Goal: Task Accomplishment & Management: Manage account settings

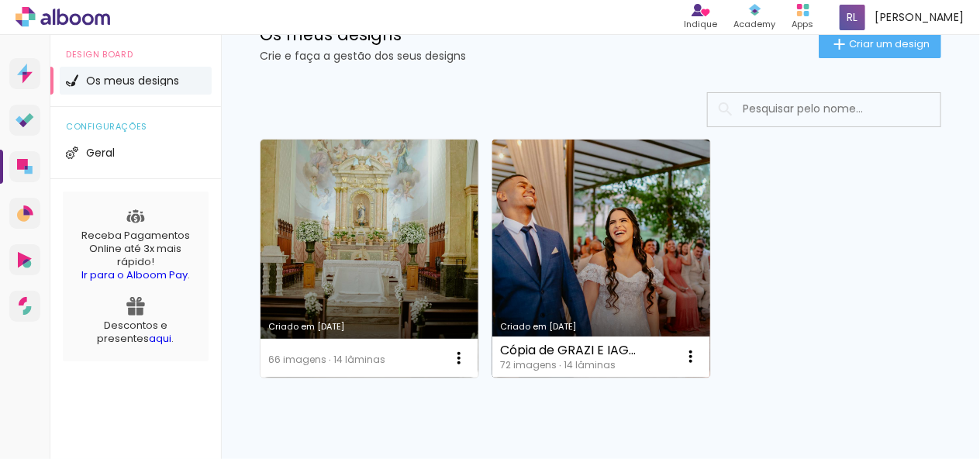
scroll to position [120, 0]
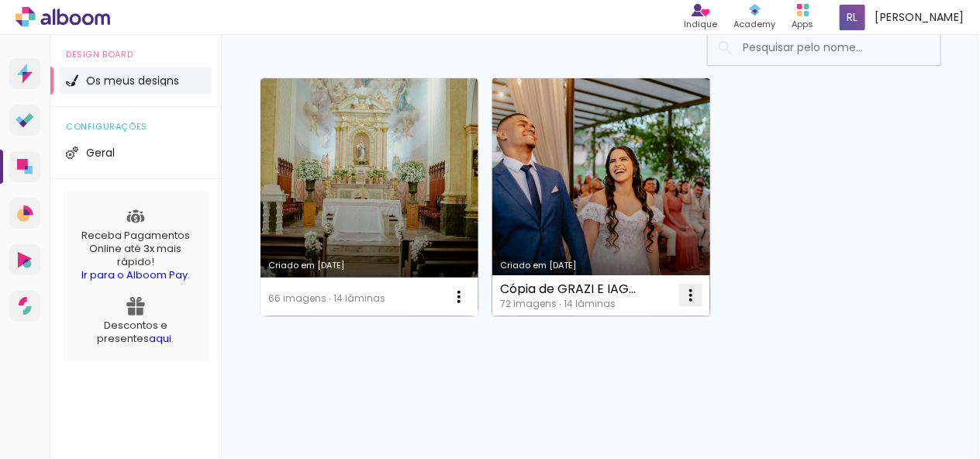
click at [468, 294] on iron-icon at bounding box center [459, 297] width 19 height 19
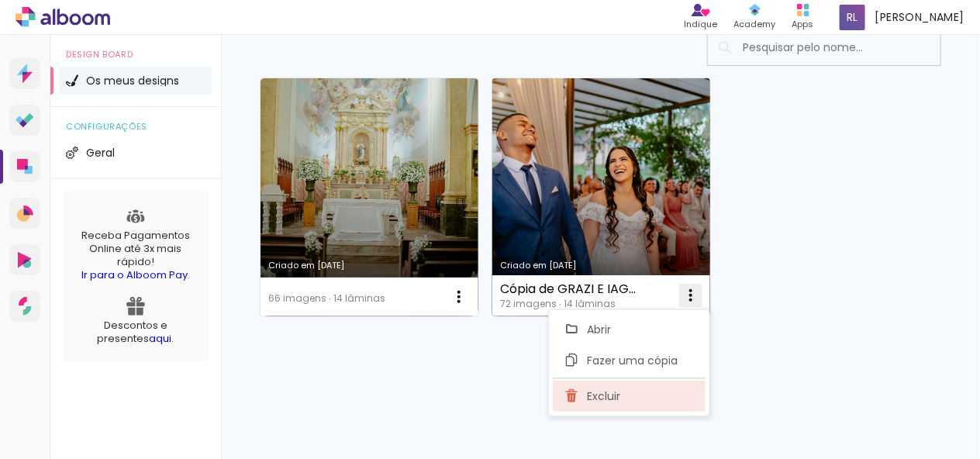
click at [584, 398] on paper-item "Excluir" at bounding box center [629, 396] width 153 height 31
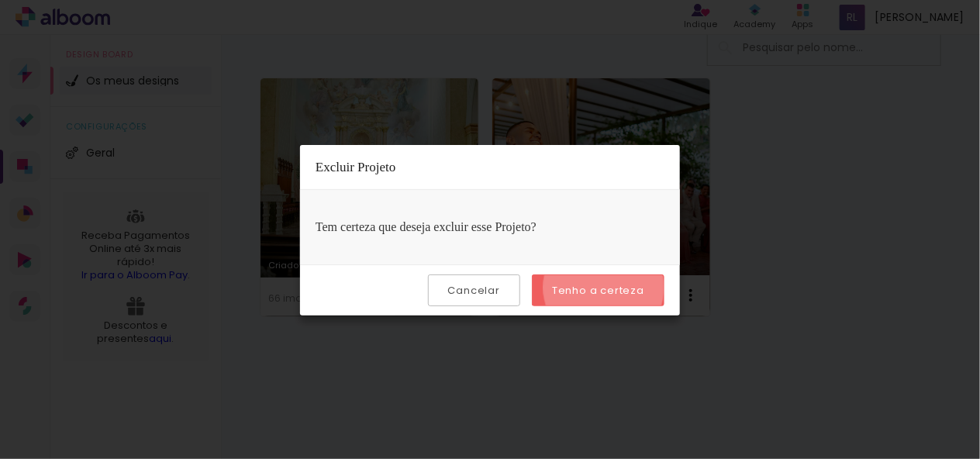
click at [0, 0] on slot "Tenho a certeza" at bounding box center [0, 0] width 0 height 0
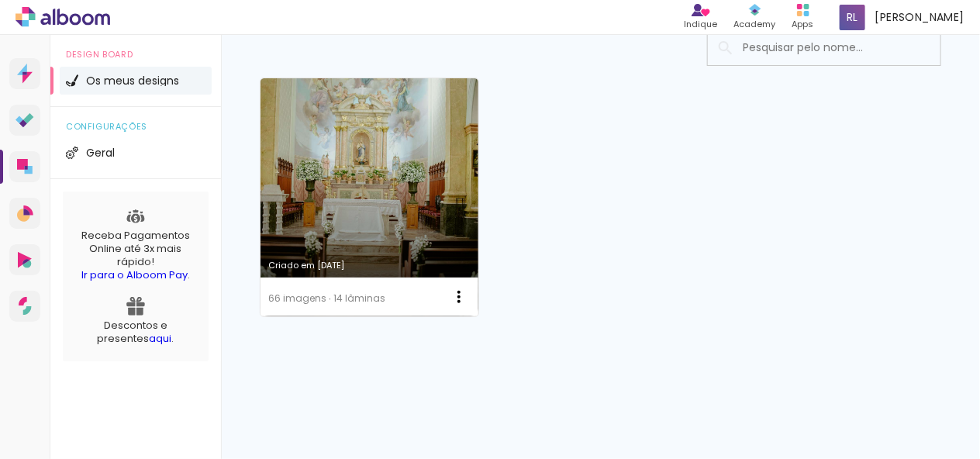
click at [54, 16] on icon at bounding box center [54, 17] width 2 height 16
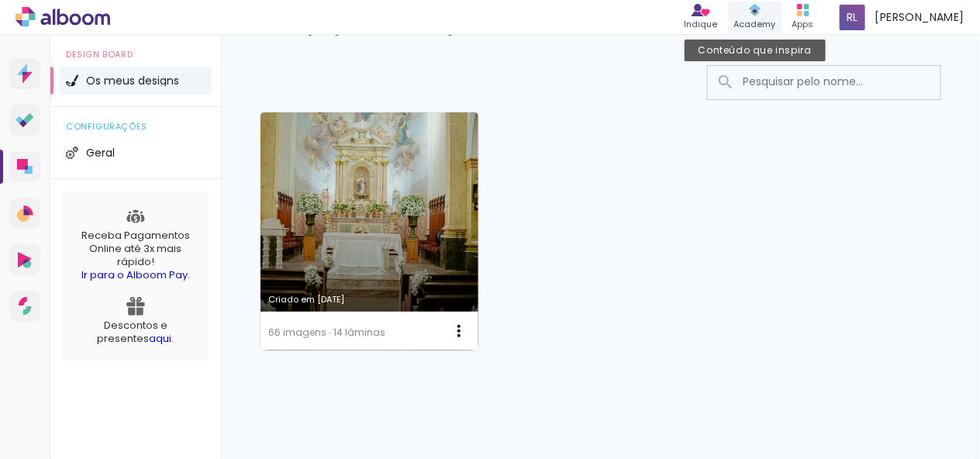
click at [776, 12] on div "Conteúdo que inspira Academy" at bounding box center [755, 18] width 54 height 32
click at [800, 20] on div "Apps" at bounding box center [804, 24] width 22 height 13
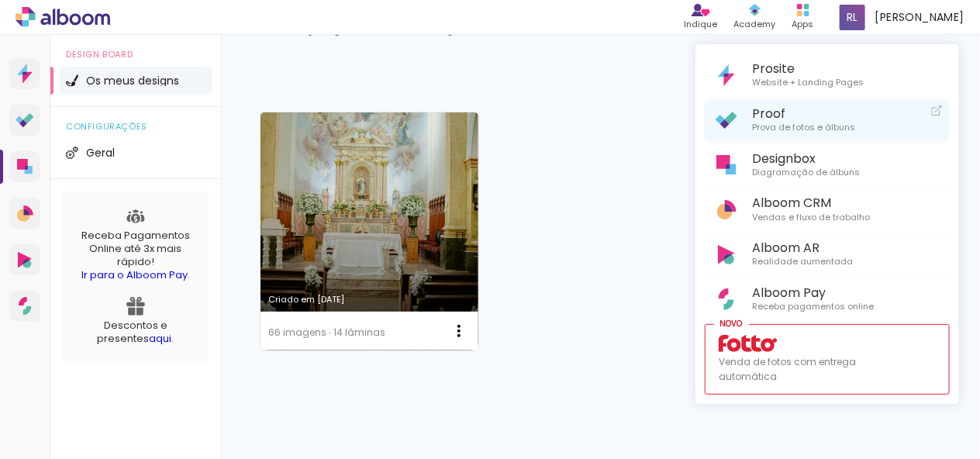
click at [793, 130] on span "Prova de fotos e álbuns" at bounding box center [803, 128] width 103 height 14
